Goal: Task Accomplishment & Management: Manage account settings

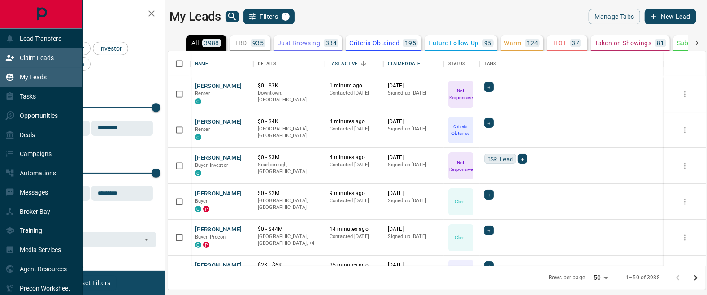
click at [13, 59] on icon at bounding box center [9, 57] width 9 height 9
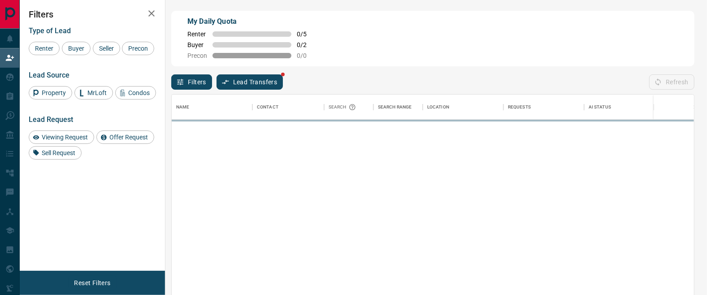
scroll to position [221, 522]
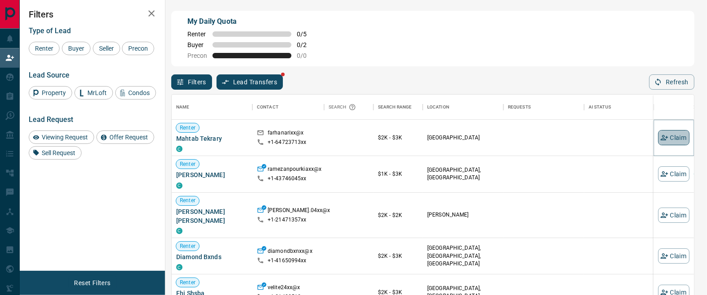
click at [671, 140] on button "Claim" at bounding box center [673, 137] width 31 height 15
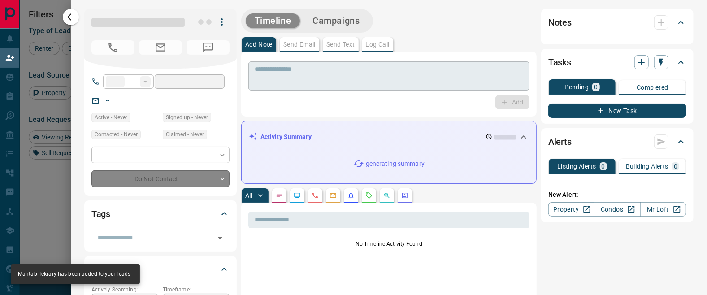
type input "**"
type input "**********"
type input "**"
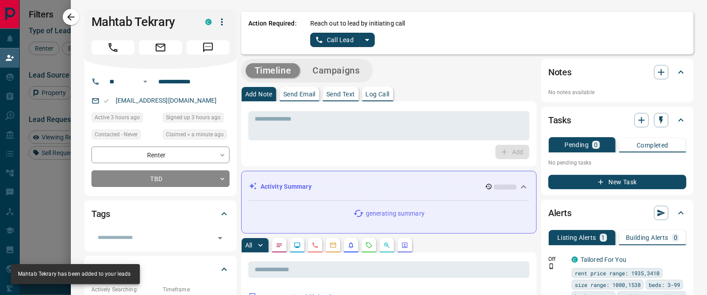
click at [370, 38] on icon "split button" at bounding box center [367, 40] width 11 height 11
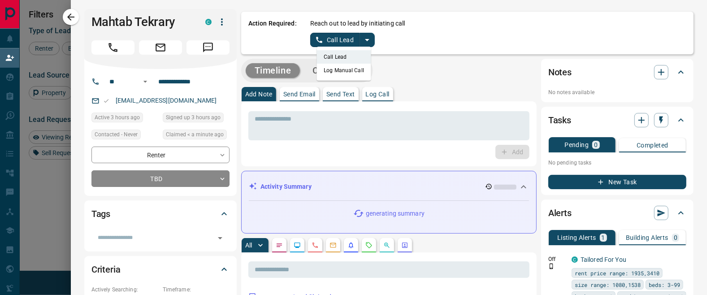
click at [357, 72] on li "Log Manual Call" at bounding box center [343, 70] width 55 height 13
click at [351, 38] on button "Log Manual Call" at bounding box center [339, 40] width 59 height 14
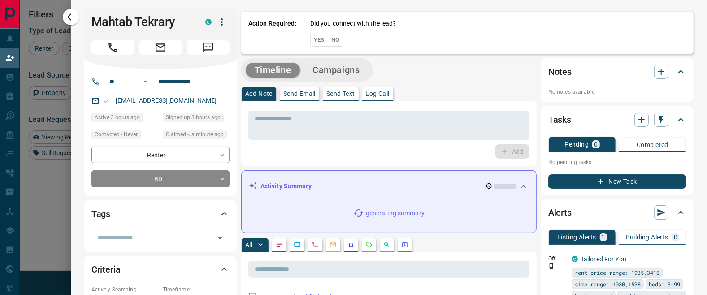
click at [341, 38] on button "No" at bounding box center [336, 40] width 16 height 14
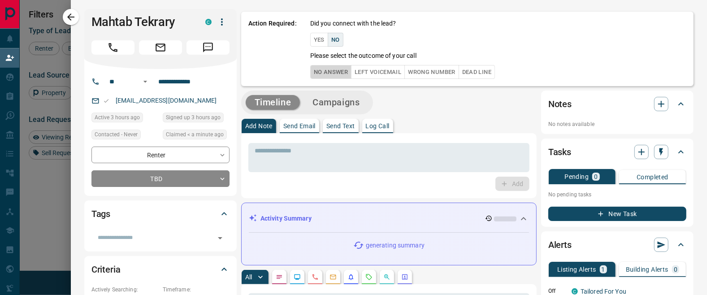
click at [343, 73] on button "No Answer" at bounding box center [330, 72] width 41 height 14
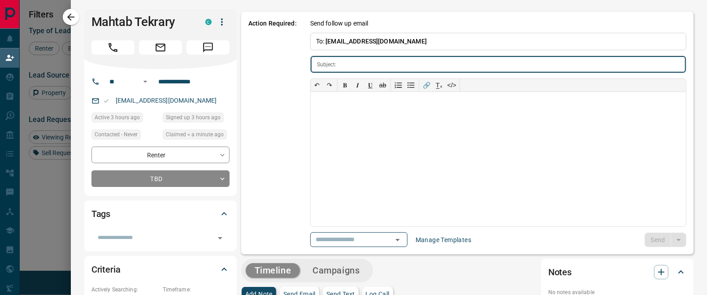
type input "**********"
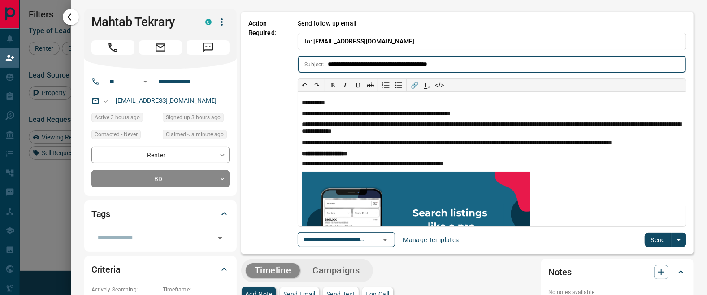
click at [658, 237] on button "Send" at bounding box center [657, 240] width 26 height 14
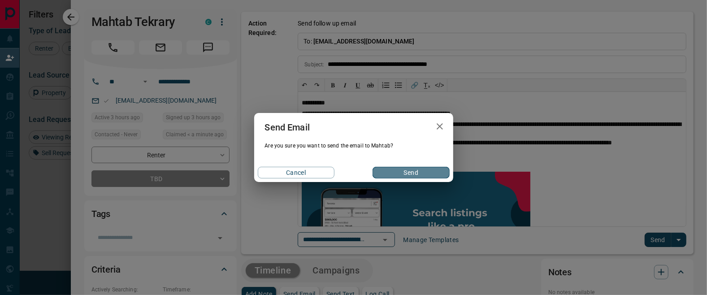
click at [414, 174] on button "Send" at bounding box center [410, 173] width 77 height 12
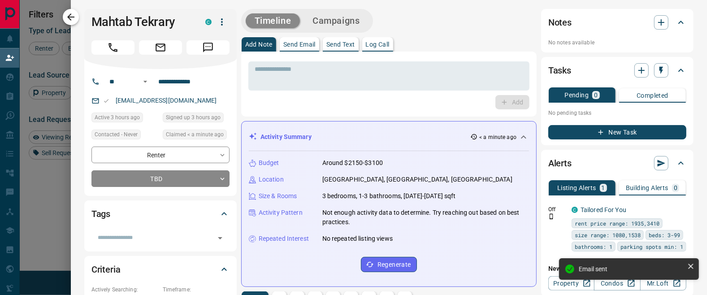
click at [70, 18] on icon "button" at bounding box center [70, 17] width 11 height 11
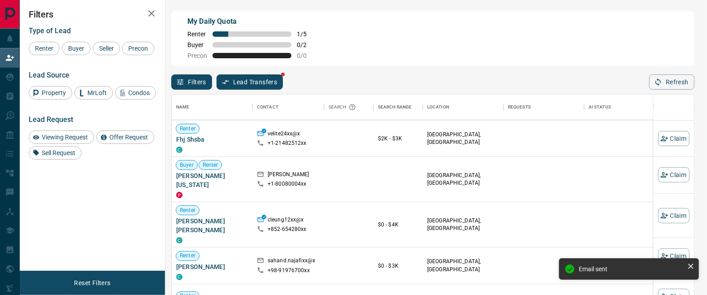
scroll to position [121, 0]
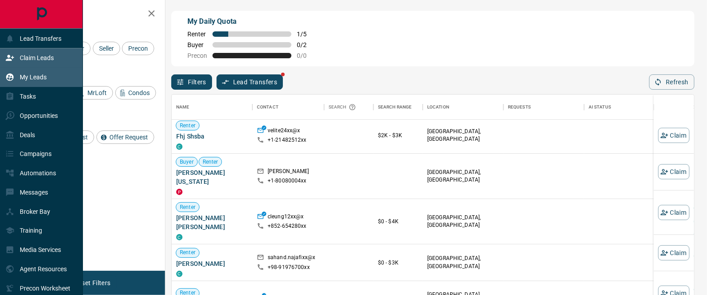
click at [11, 73] on icon at bounding box center [10, 77] width 8 height 8
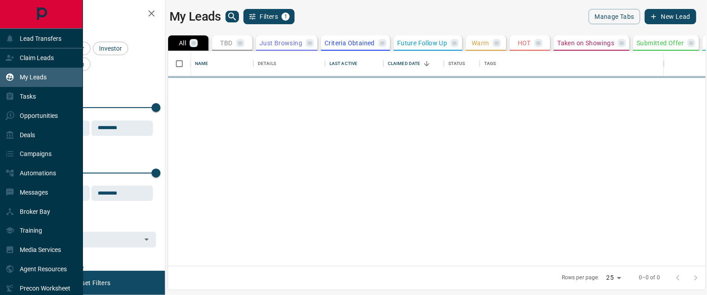
scroll to position [0, 0]
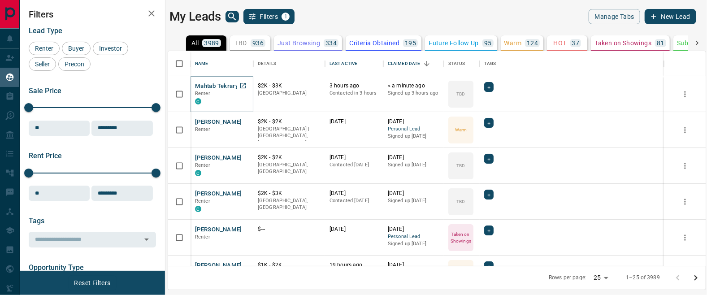
click at [216, 85] on button "Mahtab Tekrary" at bounding box center [216, 86] width 43 height 9
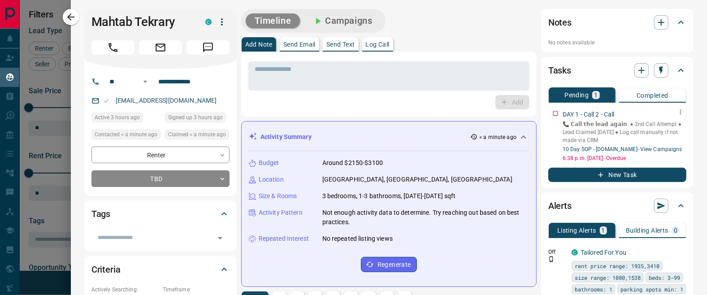
scroll to position [0, 0]
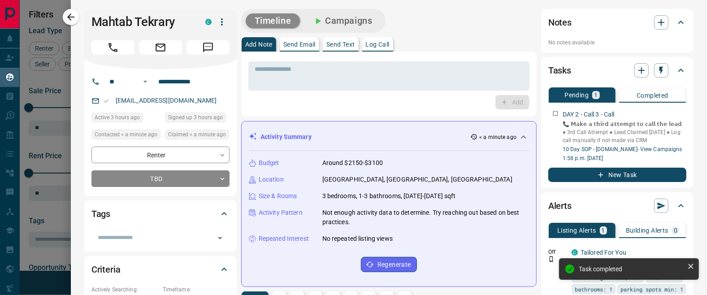
click at [381, 47] on p "Log Call" at bounding box center [378, 44] width 24 height 6
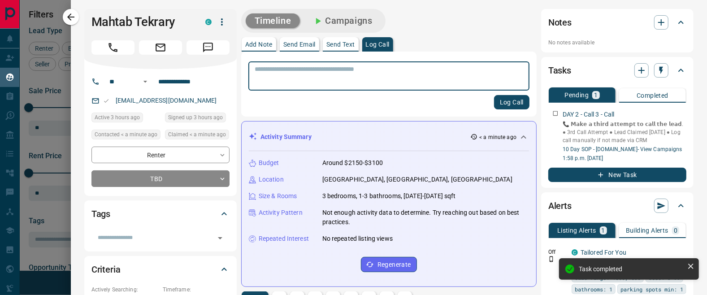
click at [381, 83] on textarea at bounding box center [389, 76] width 268 height 22
type textarea "**"
click at [519, 108] on button "Log Call" at bounding box center [511, 102] width 35 height 14
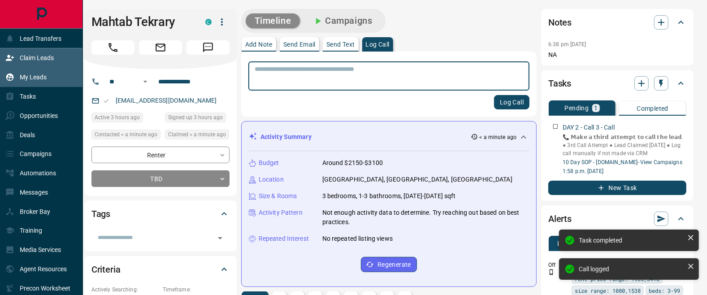
click at [14, 56] on icon at bounding box center [10, 58] width 8 height 6
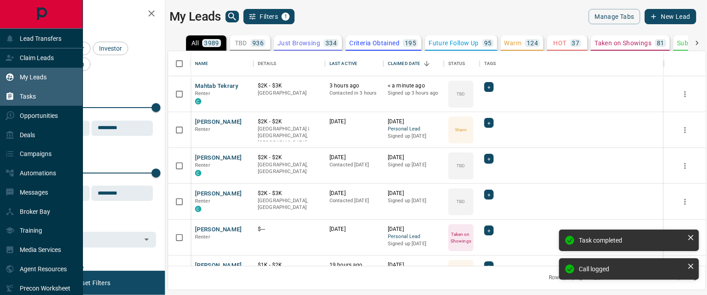
click at [13, 99] on icon at bounding box center [10, 96] width 7 height 8
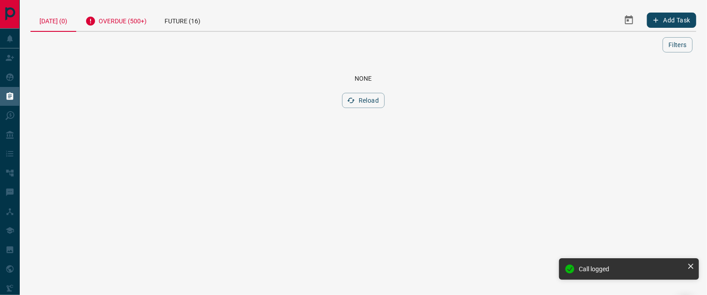
click at [120, 24] on div "Overdue (500+)" at bounding box center [115, 20] width 79 height 22
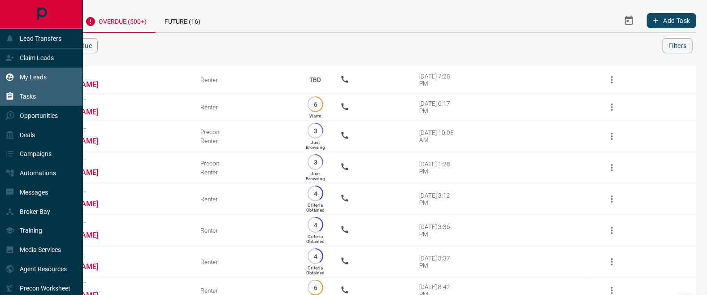
click at [13, 75] on icon at bounding box center [10, 77] width 8 height 8
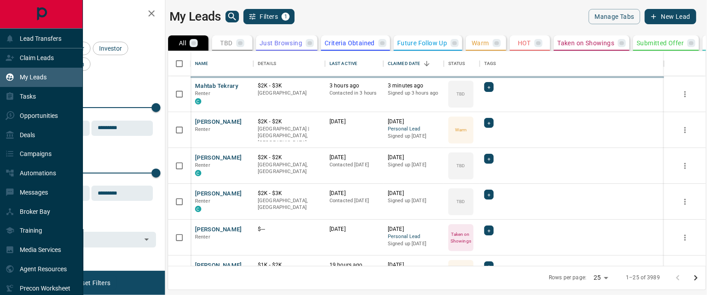
scroll to position [0, 0]
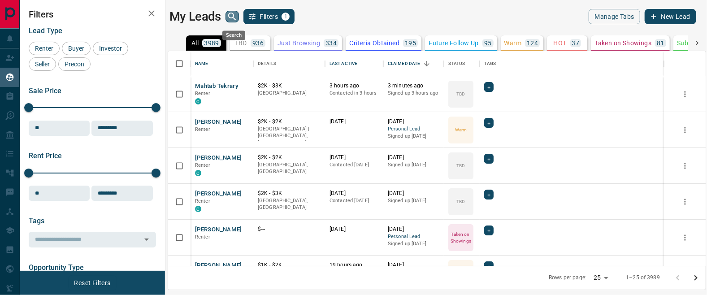
click at [234, 22] on icon "search button" at bounding box center [232, 16] width 11 height 11
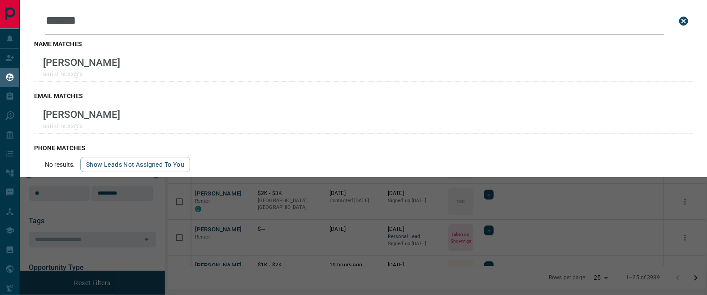
type input "******"
